Goal: Navigation & Orientation: Find specific page/section

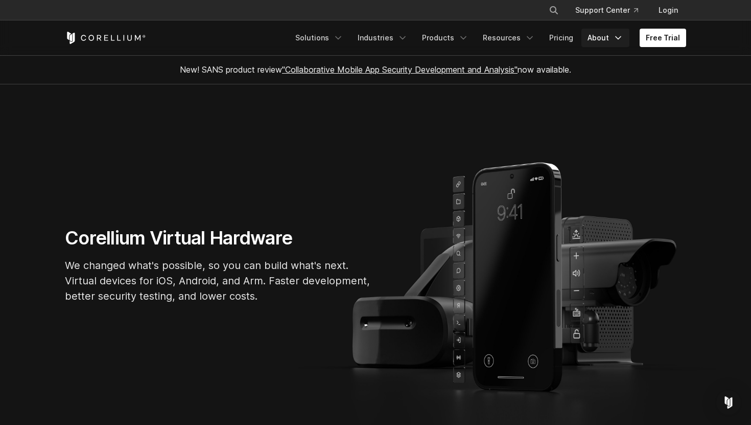
click at [606, 37] on link "About" at bounding box center [605, 38] width 48 height 18
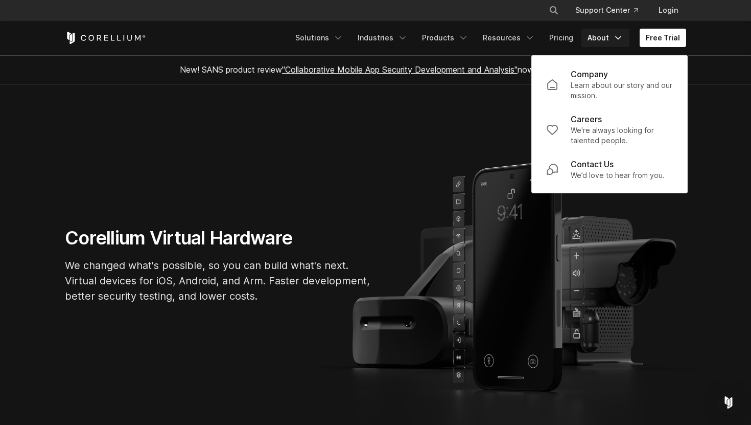
click at [606, 37] on link "About" at bounding box center [605, 38] width 48 height 18
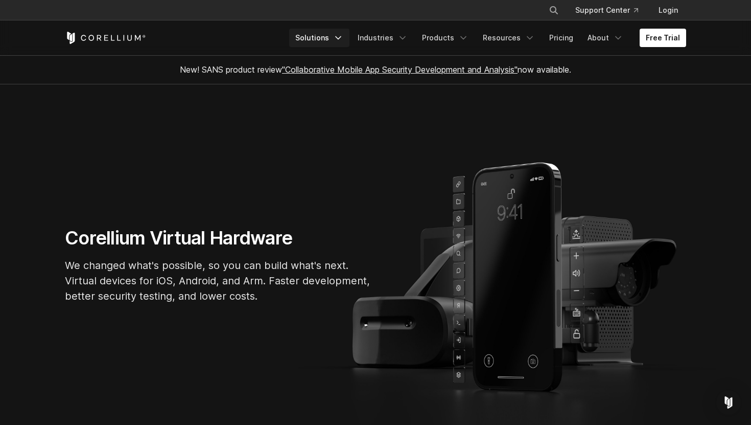
click at [349, 36] on link "Solutions" at bounding box center [319, 38] width 60 height 18
click at [507, 39] on link "Resources" at bounding box center [509, 38] width 64 height 18
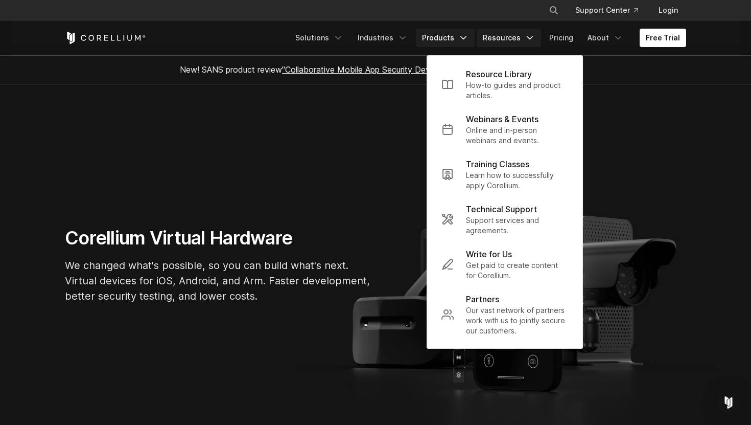
click at [444, 39] on link "Products" at bounding box center [445, 38] width 59 height 18
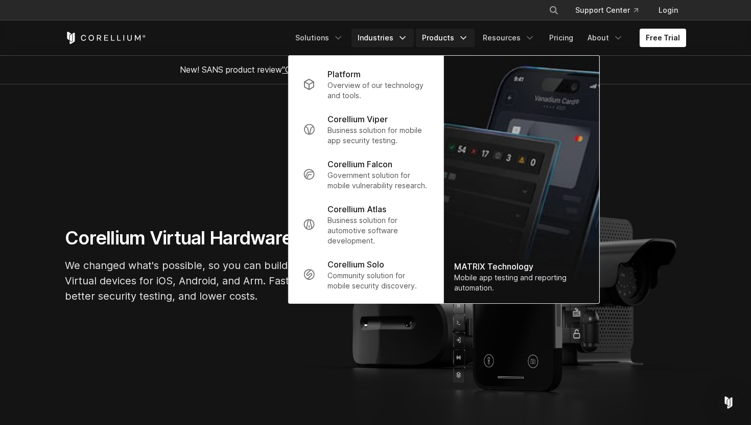
click at [383, 43] on link "Industries" at bounding box center [382, 38] width 62 height 18
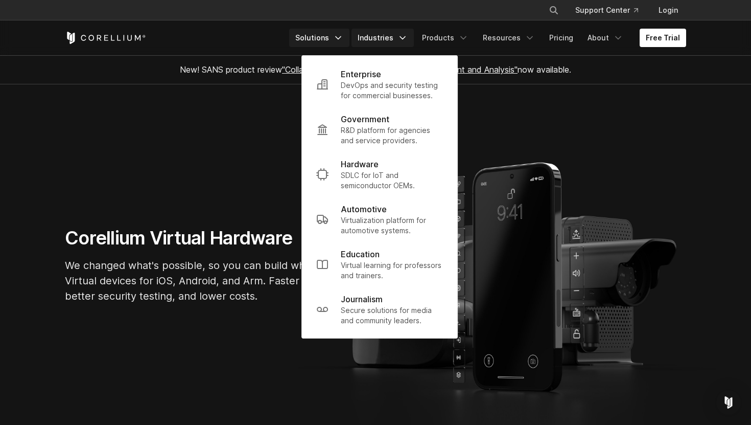
click at [335, 39] on link "Solutions" at bounding box center [319, 38] width 60 height 18
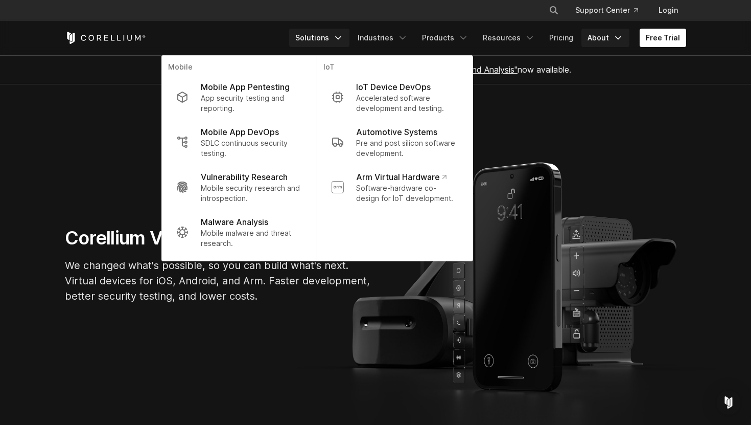
click at [608, 40] on link "About" at bounding box center [605, 38] width 48 height 18
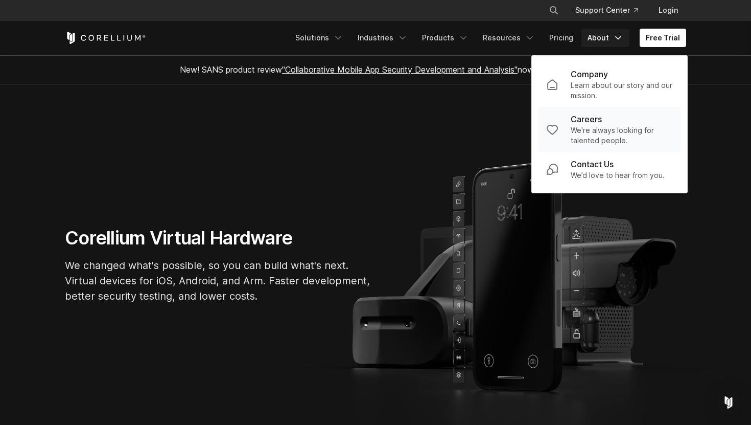
click at [609, 125] on p "We're always looking for talented people." at bounding box center [622, 135] width 102 height 20
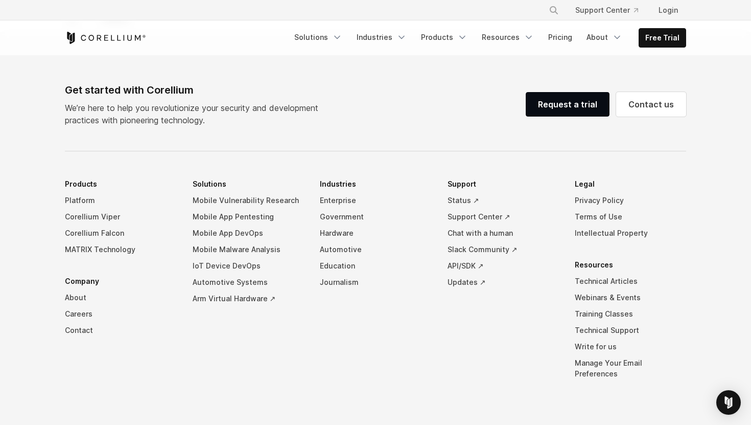
scroll to position [978, 0]
